Goal: Find specific page/section: Find specific page/section

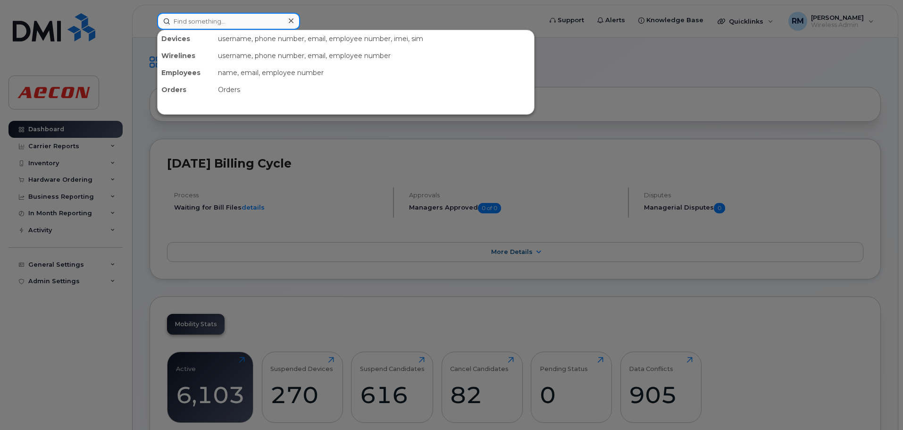
click at [198, 16] on input at bounding box center [228, 21] width 143 height 17
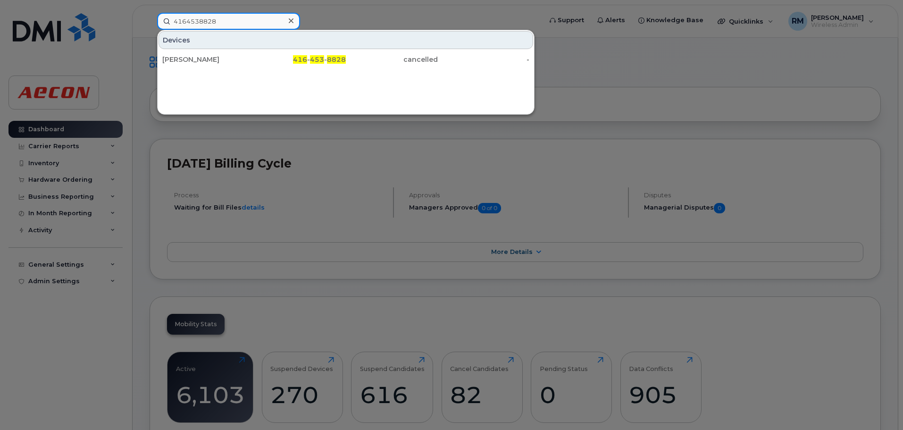
drag, startPoint x: 228, startPoint y: 23, endPoint x: 129, endPoint y: 17, distance: 99.2
click at [150, 17] on div "4164538828 Devices Soatey Akwetey 416 - 453 - 8828 cancelled -" at bounding box center [347, 21] width 394 height 17
drag, startPoint x: 221, startPoint y: 23, endPoint x: 132, endPoint y: 14, distance: 90.1
click at [150, 14] on div "3062032265 Devices Joe Egredzija 306 - 203 - 2265 active -" at bounding box center [347, 21] width 394 height 17
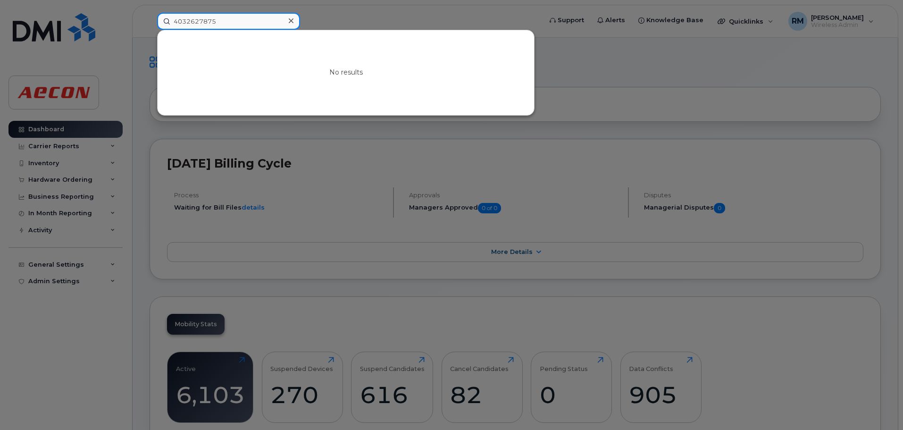
drag, startPoint x: 223, startPoint y: 20, endPoint x: 125, endPoint y: 29, distance: 98.6
click at [150, 29] on div "4032627875 No results" at bounding box center [347, 21] width 394 height 17
drag, startPoint x: 224, startPoint y: 16, endPoint x: 27, endPoint y: 16, distance: 196.8
click at [150, 16] on div "1034627875 No results" at bounding box center [347, 21] width 394 height 17
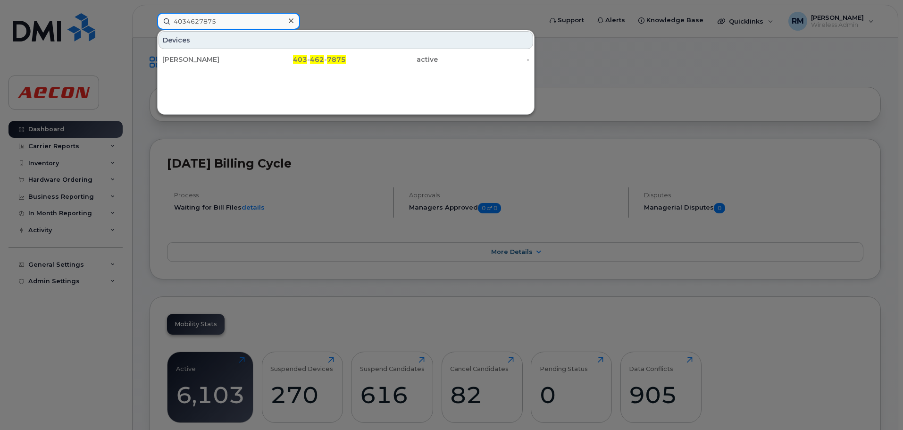
drag, startPoint x: 191, startPoint y: 22, endPoint x: -23, endPoint y: -1, distance: 215.1
drag, startPoint x: 220, startPoint y: 21, endPoint x: 62, endPoint y: 18, distance: 158.1
click at [150, 18] on div "4035814849 Devices Chris Lapenskie 403 - 581 - 4849 active -" at bounding box center [347, 21] width 394 height 17
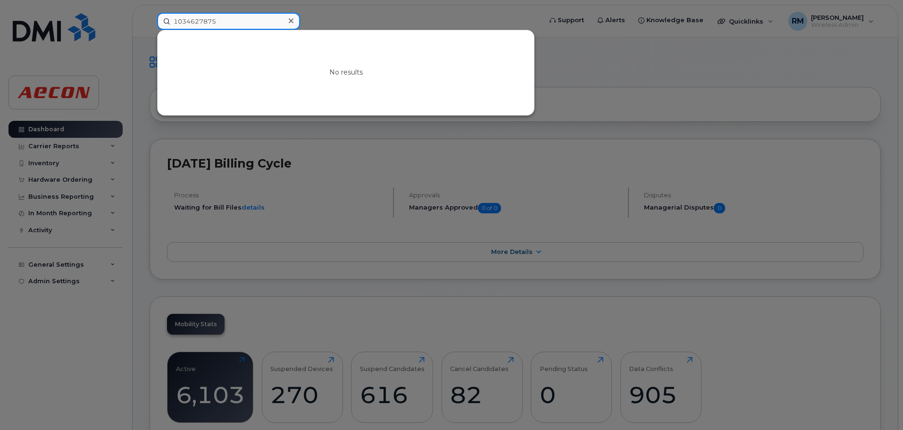
drag, startPoint x: 244, startPoint y: 17, endPoint x: -35, endPoint y: 16, distance: 279.4
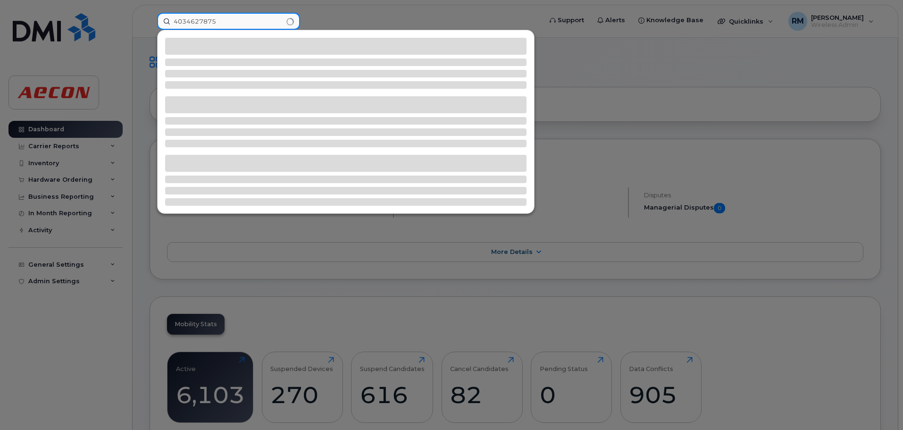
type input "4034627875"
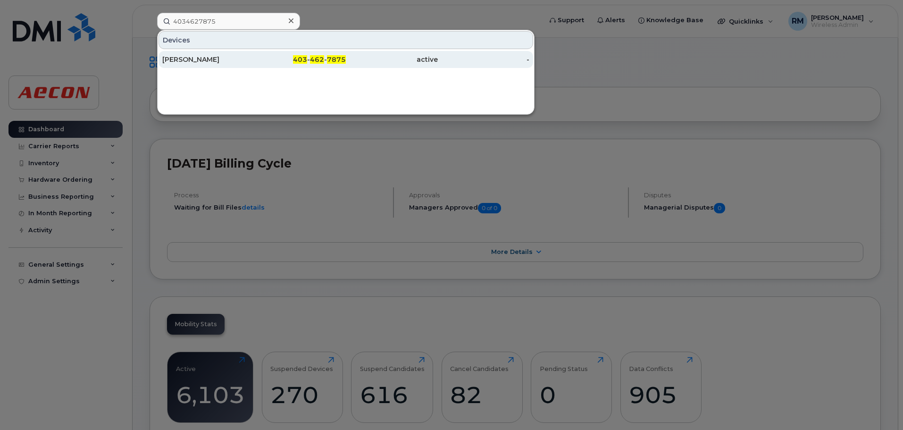
click at [316, 60] on span "462" at bounding box center [317, 59] width 14 height 8
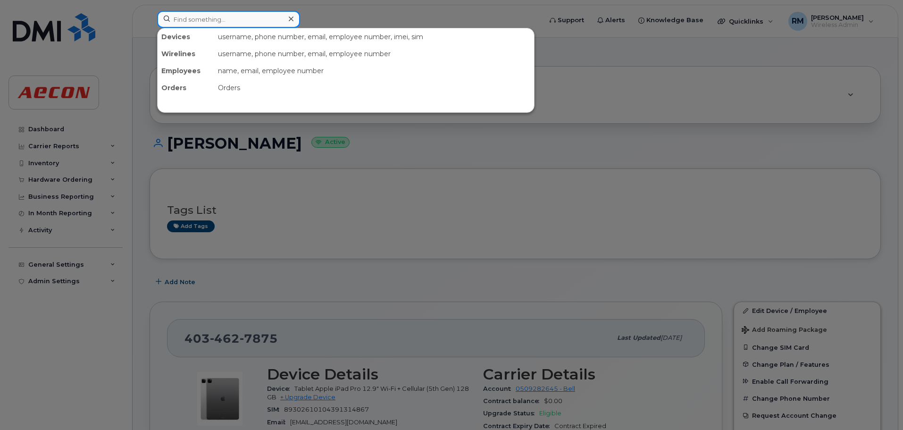
click at [190, 17] on input at bounding box center [228, 19] width 143 height 17
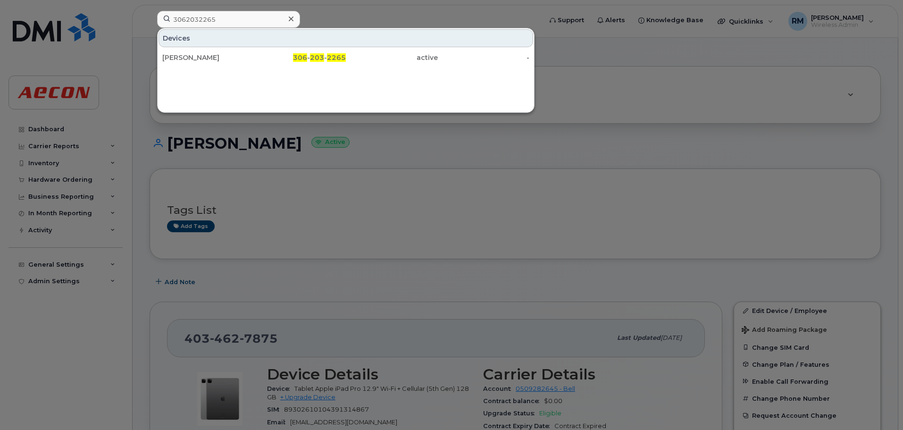
click at [487, 205] on div at bounding box center [451, 215] width 903 height 430
click at [217, 13] on input "3062032265" at bounding box center [228, 19] width 143 height 17
drag, startPoint x: 219, startPoint y: 22, endPoint x: 61, endPoint y: 8, distance: 158.3
click at [150, 11] on div "3062032265 Devices Joe Egredzija 306 - 203 - 2265 active -" at bounding box center [347, 21] width 394 height 21
click at [230, 17] on input "3062032265" at bounding box center [228, 19] width 143 height 17
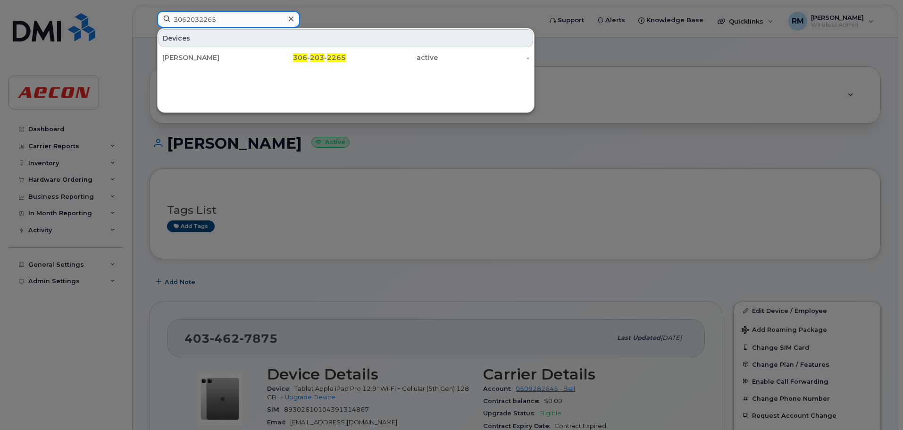
drag, startPoint x: 218, startPoint y: 19, endPoint x: -124, endPoint y: 21, distance: 342.6
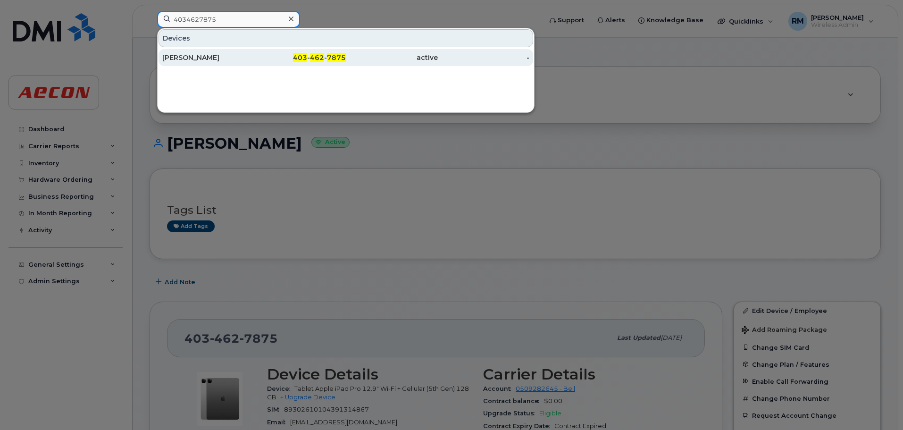
type input "4034627875"
click at [309, 56] on div "403 - 462 - 7875" at bounding box center [300, 57] width 92 height 9
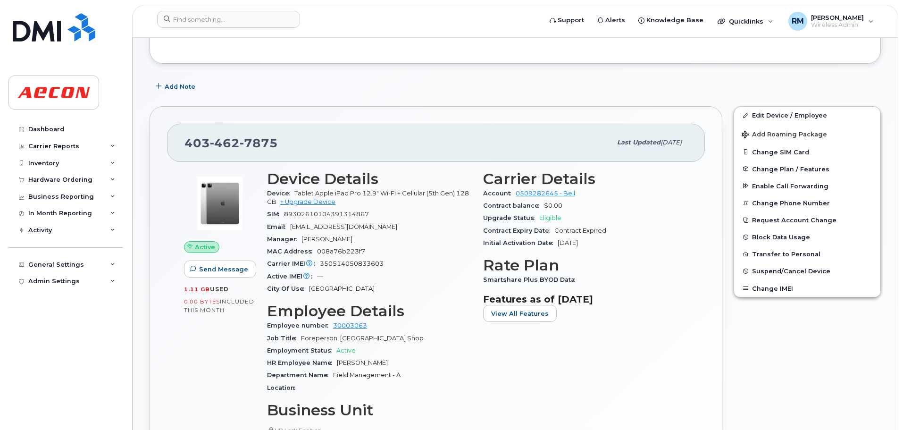
scroll to position [236, 0]
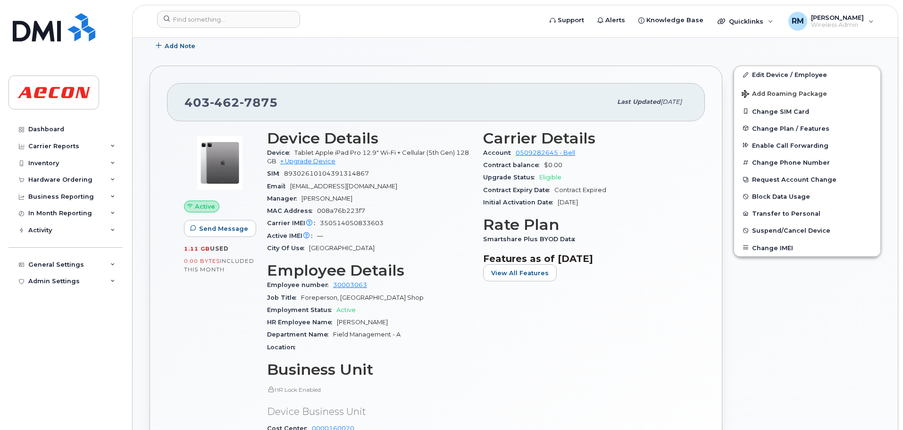
click at [340, 318] on div "HR Employee Name [PERSON_NAME]" at bounding box center [369, 322] width 205 height 12
drag, startPoint x: 337, startPoint y: 321, endPoint x: 402, endPoint y: 322, distance: 64.7
click at [402, 322] on div "HR Employee Name [PERSON_NAME]" at bounding box center [369, 322] width 205 height 12
copy span "[PERSON_NAME]"
drag, startPoint x: 485, startPoint y: 239, endPoint x: 575, endPoint y: 239, distance: 90.1
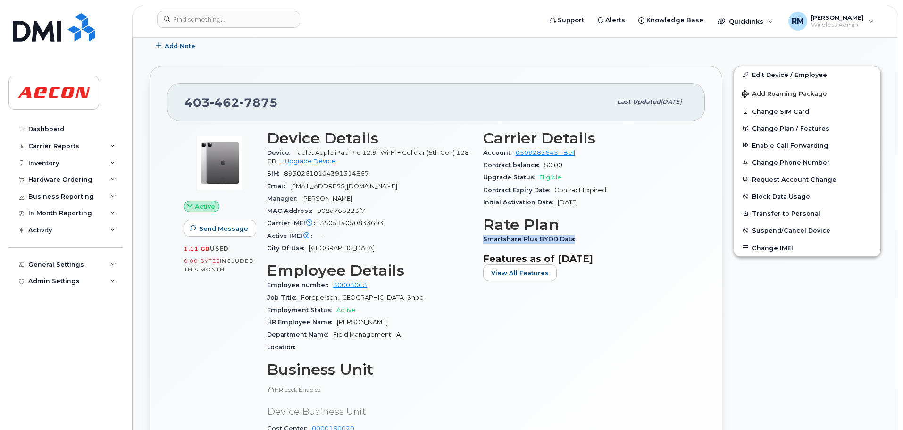
click at [575, 239] on span "Smartshare Plus BYOD Data" at bounding box center [531, 238] width 97 height 7
copy span "Smartshare Plus BYOD Data"
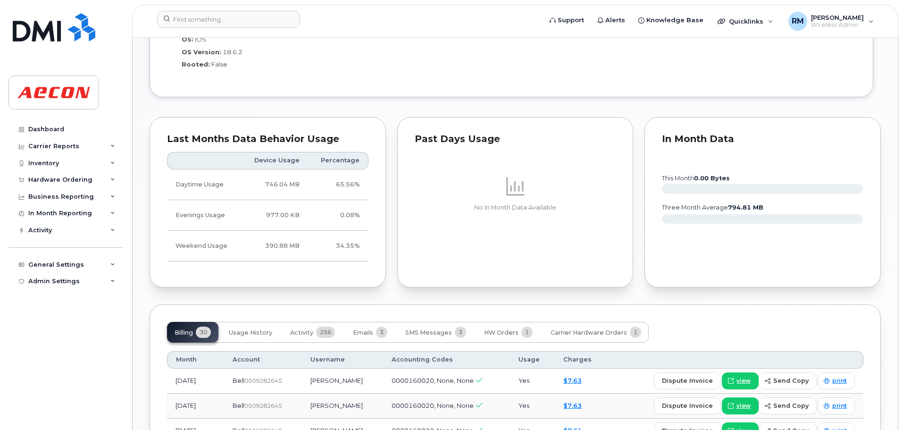
scroll to position [897, 0]
click at [745, 380] on span "view" at bounding box center [744, 380] width 14 height 8
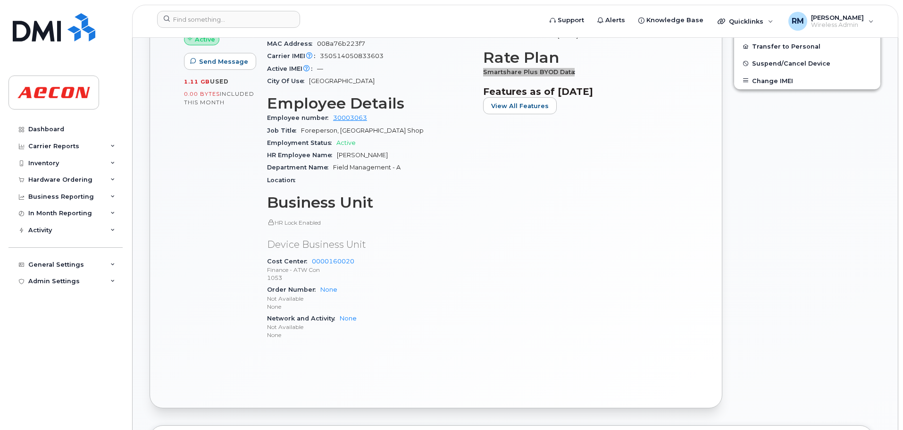
scroll to position [425, 0]
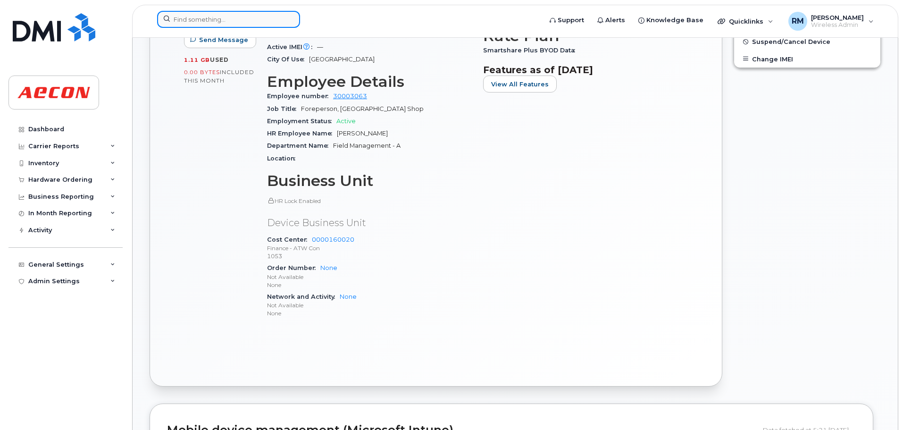
click at [202, 17] on input at bounding box center [228, 19] width 143 height 17
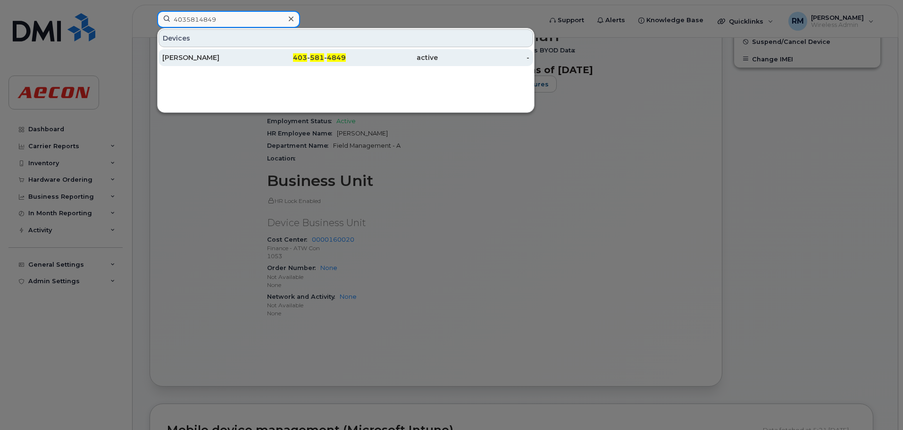
type input "4035814849"
click at [199, 58] on div "[PERSON_NAME]" at bounding box center [208, 57] width 92 height 9
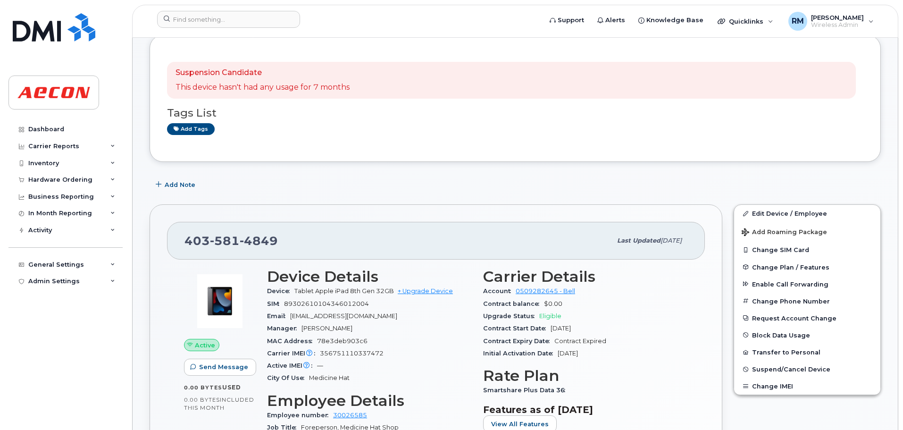
scroll to position [283, 0]
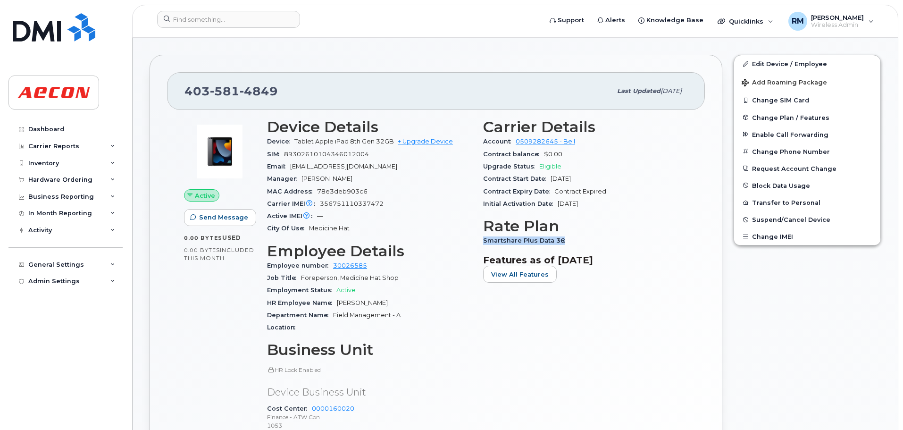
drag, startPoint x: 485, startPoint y: 241, endPoint x: 574, endPoint y: 242, distance: 89.7
click at [574, 242] on div "Smartshare Plus Data 36" at bounding box center [585, 241] width 205 height 12
copy span "Smartshare Plus Data 36"
drag, startPoint x: 337, startPoint y: 302, endPoint x: 406, endPoint y: 300, distance: 69.4
click at [406, 300] on div "HR Employee Name [PERSON_NAME]" at bounding box center [369, 303] width 205 height 12
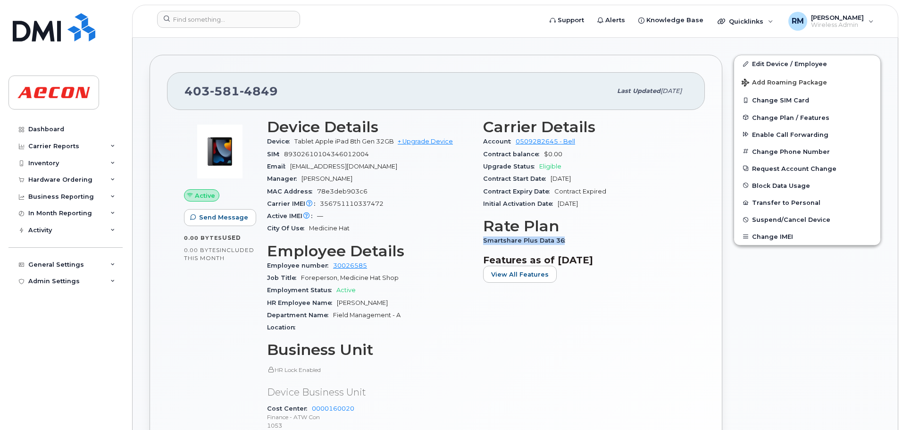
copy span "[PERSON_NAME]"
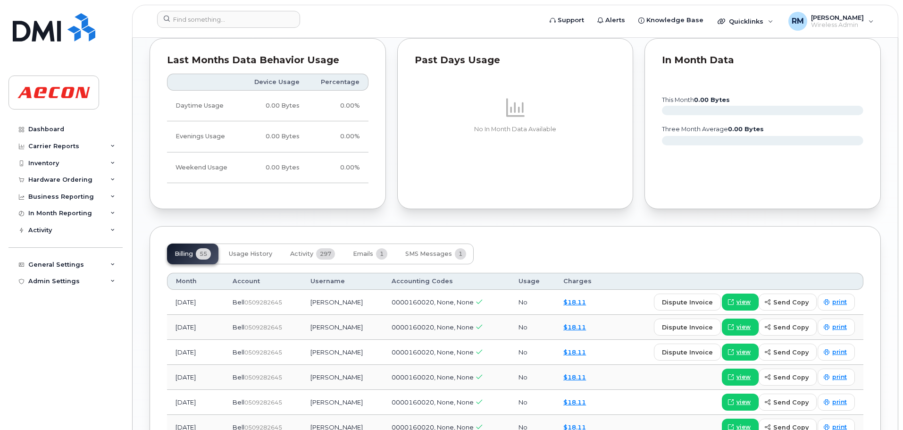
scroll to position [1038, 0]
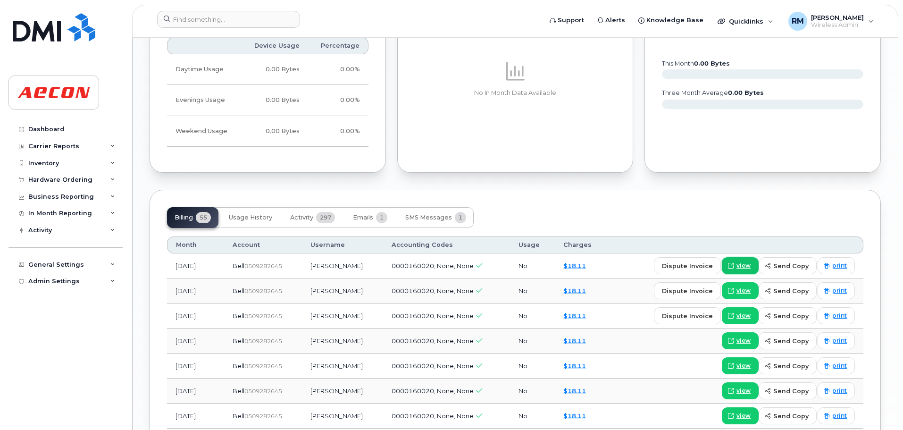
click at [740, 268] on span "view" at bounding box center [744, 265] width 14 height 8
